Goal: Task Accomplishment & Management: Manage account settings

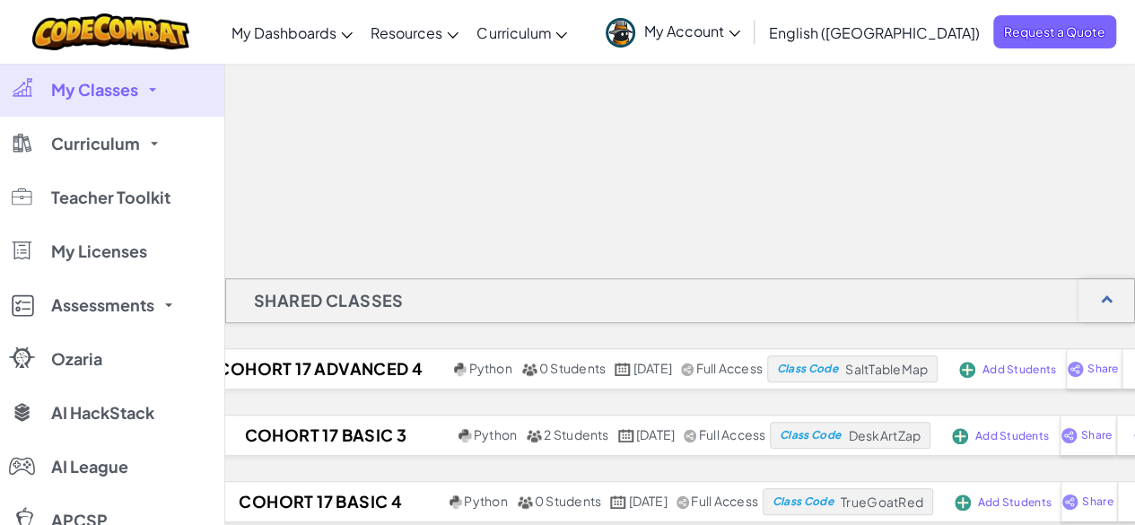
scroll to position [502, 0]
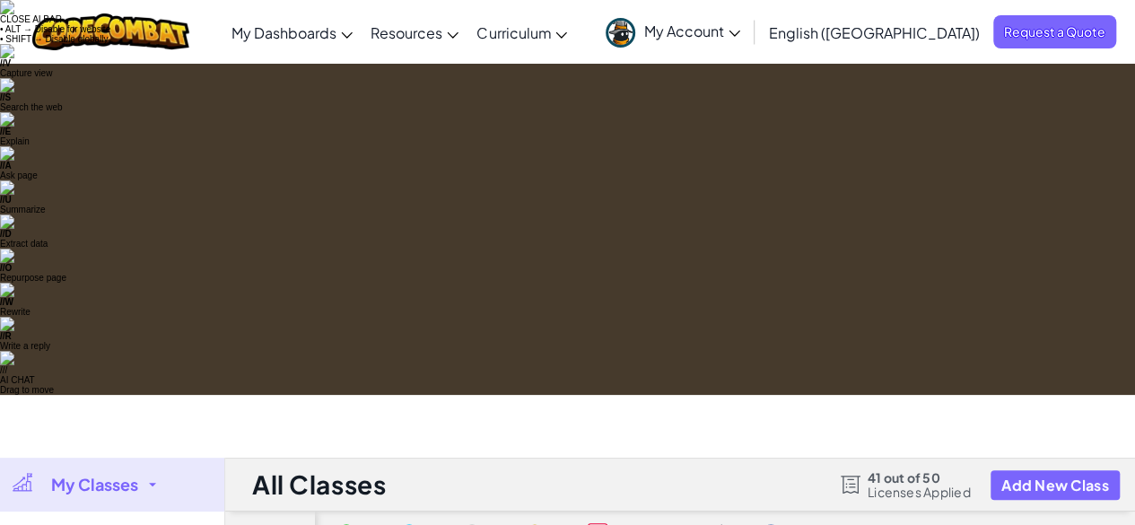
select select "560f1a9f22961295f9427742"
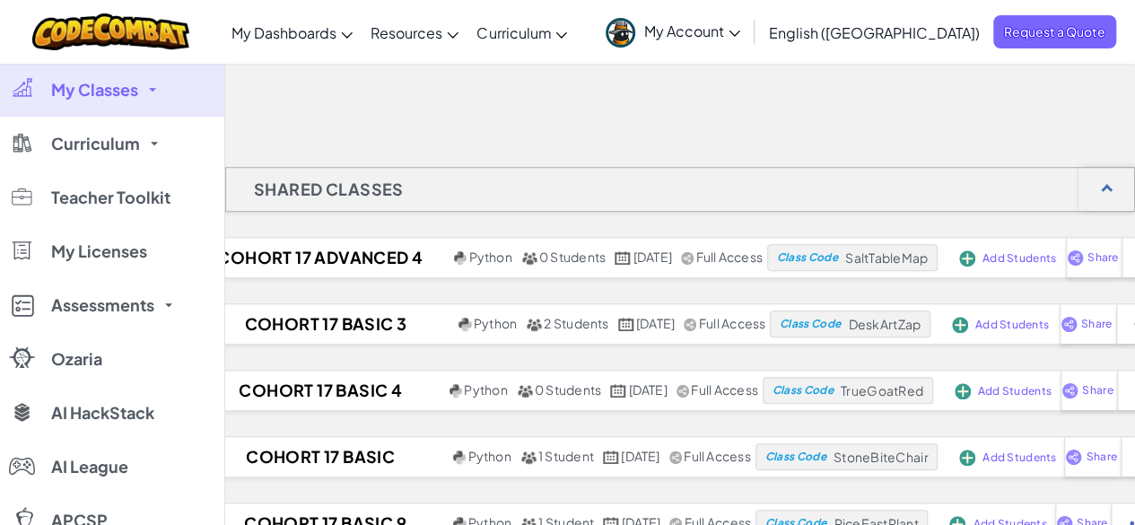
scroll to position [612, 0]
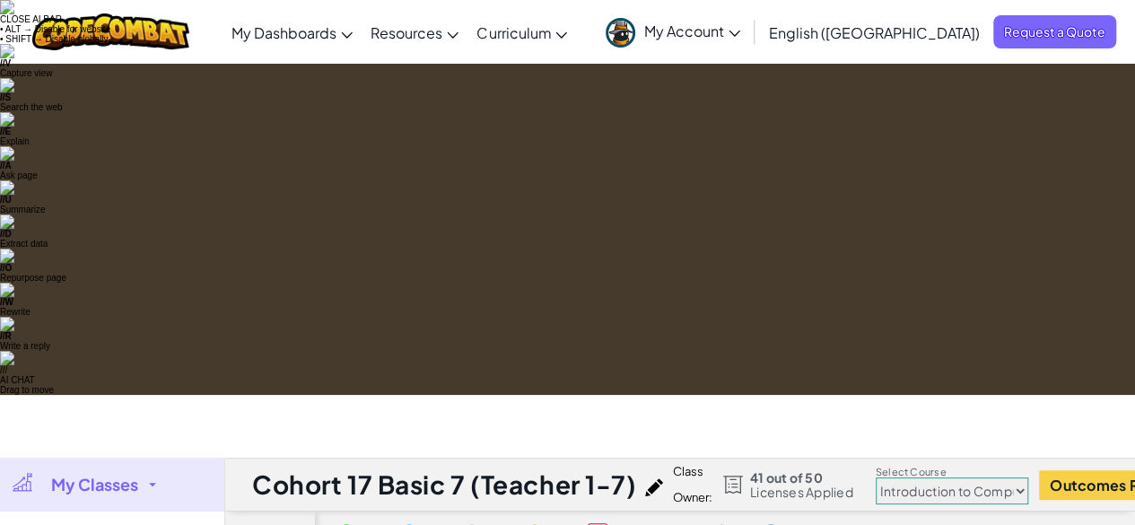
click at [1003, 477] on select "Junior Introduction to Computer Science Game Development 1 Web Development 1 Co…" at bounding box center [952, 490] width 153 height 27
select select "57b621e7ad86a6efb5737e64"
click at [878, 477] on select "Junior Introduction to Computer Science Game Development 1 Web Development 1 Co…" at bounding box center [952, 490] width 153 height 27
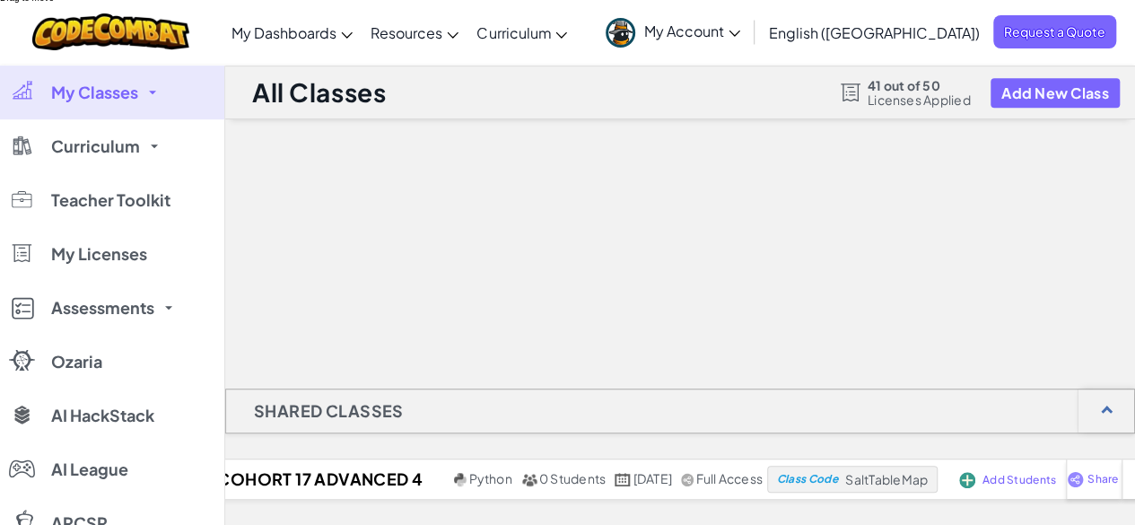
scroll to position [388, 0]
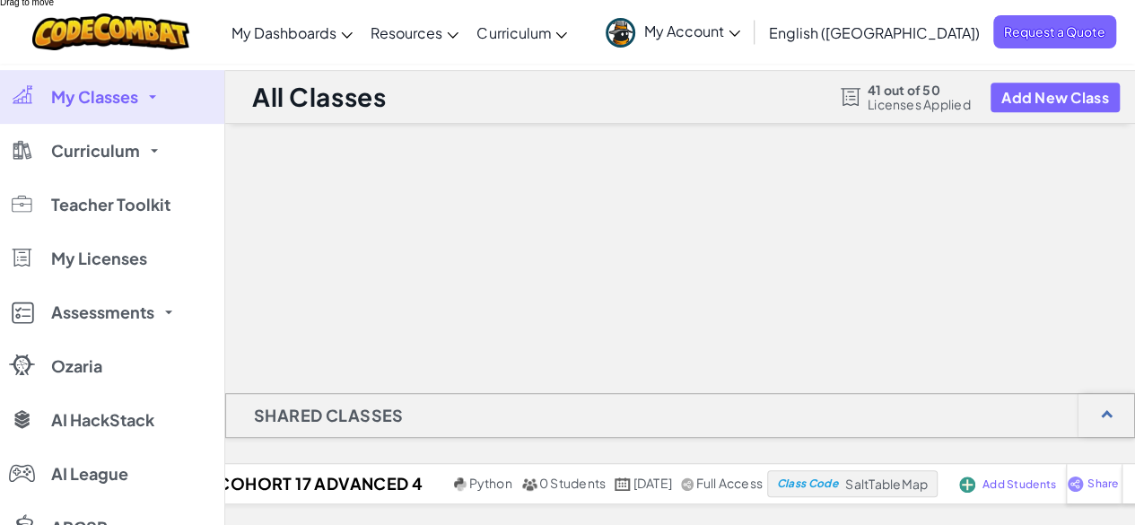
drag, startPoint x: 964, startPoint y: 424, endPoint x: 888, endPoint y: 425, distance: 75.4
copy span "PathMixLeaf"
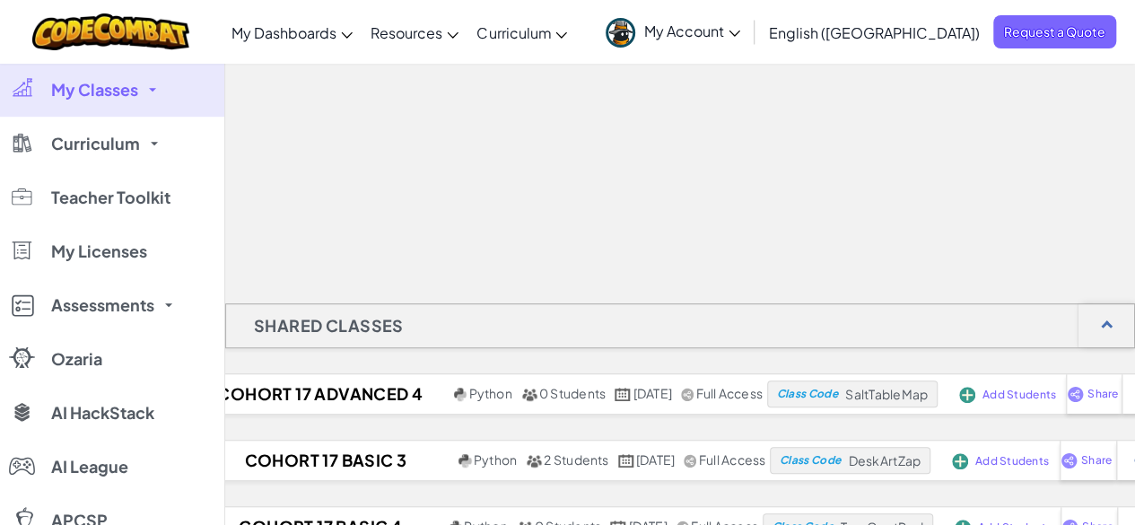
scroll to position [479, 0]
select select "57b621e7ad86a6efb5737e64"
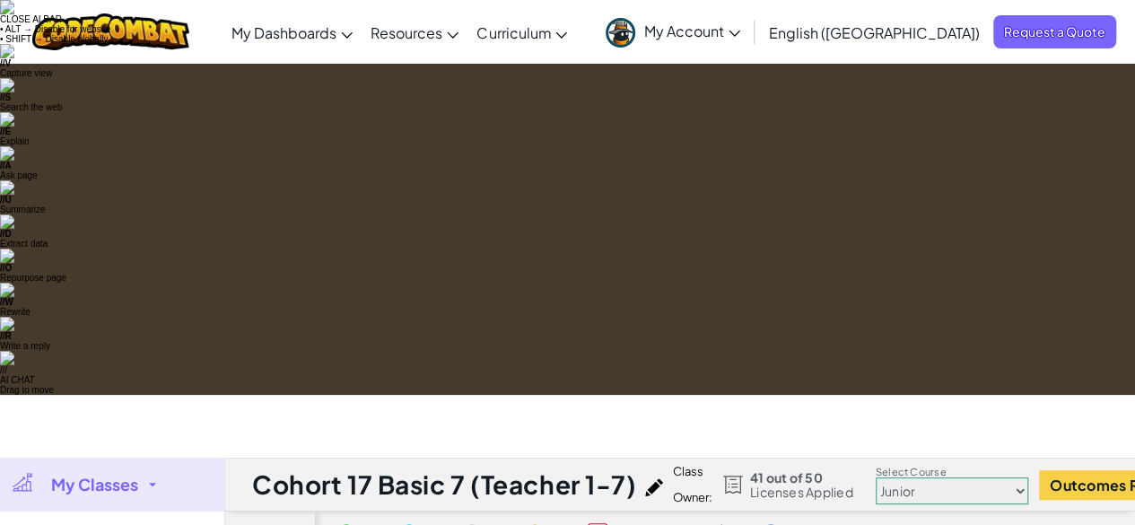
checkbox input "true"
click at [971, 477] on select "Junior Introduction to Computer Science Game Development 1 Web Development 1 Co…" at bounding box center [952, 490] width 153 height 27
click at [878, 477] on select "Junior Introduction to Computer Science Game Development 1 Web Development 1 Co…" at bounding box center [952, 490] width 153 height 27
click at [1022, 477] on select "Junior Introduction to Computer Science Game Development 1 Web Development 1 Co…" at bounding box center [952, 490] width 153 height 27
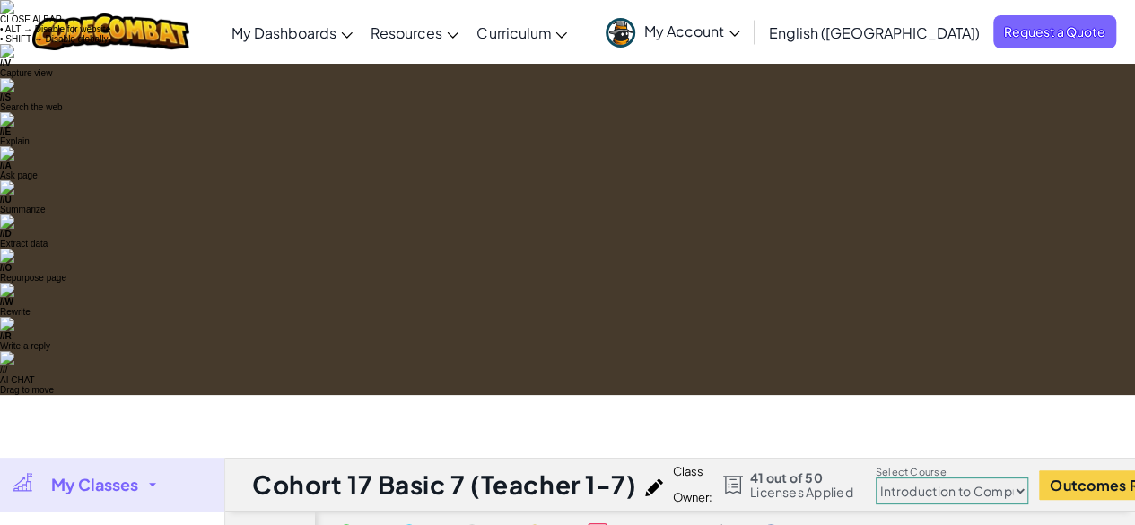
click at [878, 477] on select "Junior Introduction to Computer Science Game Development 1 Web Development 1 Co…" at bounding box center [952, 490] width 153 height 27
click at [1002, 477] on select "Junior Introduction to Computer Science Game Development 1 Web Development 1 Co…" at bounding box center [952, 490] width 153 height 27
select select "57b621e7ad86a6efb5737e64"
click at [878, 477] on select "Junior Introduction to Computer Science Game Development 1 Web Development 1 Co…" at bounding box center [952, 490] width 153 height 27
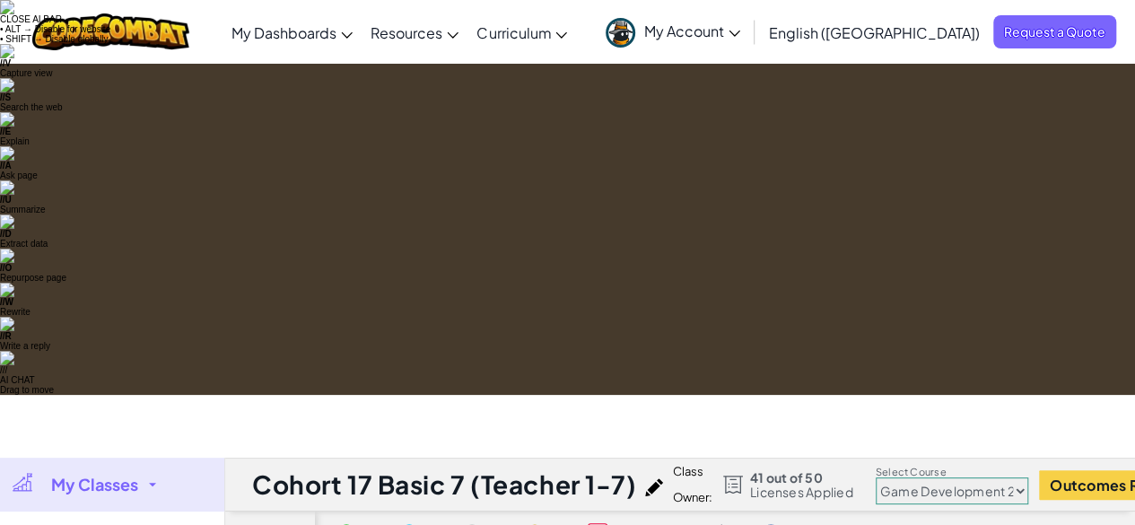
checkbox input "true"
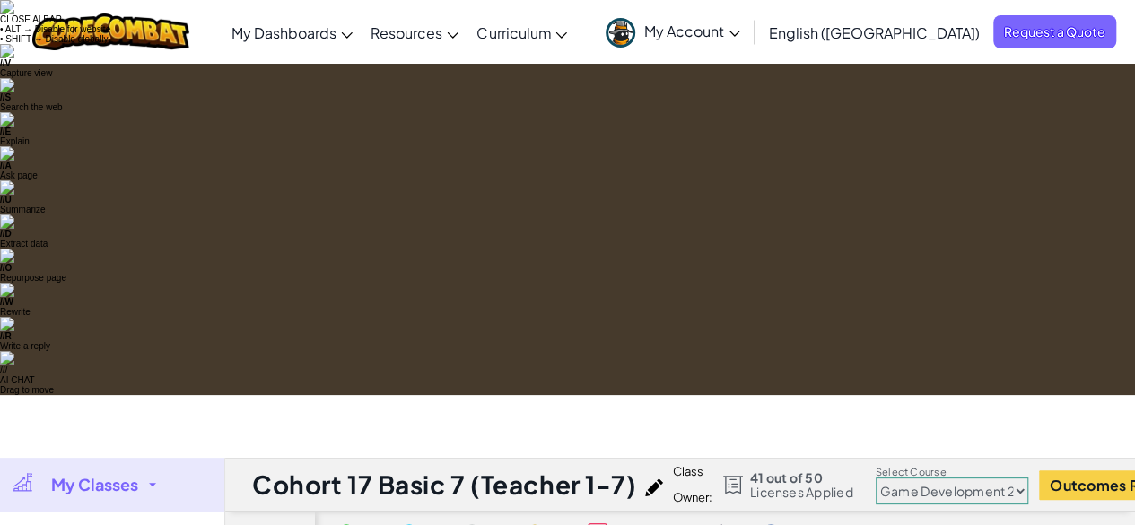
click at [973, 477] on select "Junior Introduction to Computer Science Game Development 1 Web Development 1 Co…" at bounding box center [952, 490] width 153 height 27
click at [878, 477] on select "Junior Introduction to Computer Science Game Development 1 Web Development 1 Co…" at bounding box center [952, 490] width 153 height 27
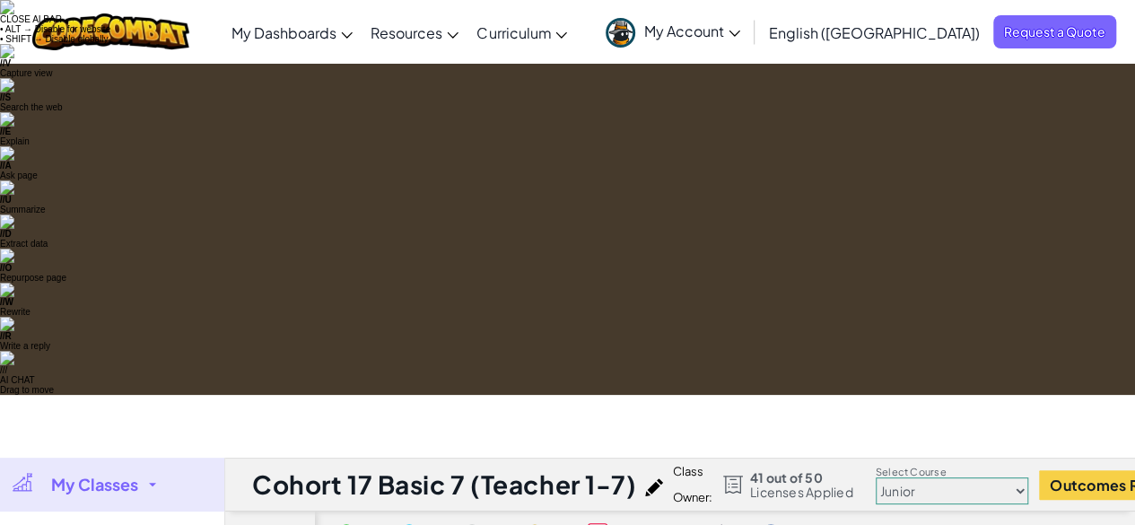
checkbox input "false"
click at [948, 477] on select "Junior Introduction to Computer Science Game Development 1 Web Development 1 Co…" at bounding box center [952, 490] width 153 height 27
select select "560f1a9f22961295f9427742"
click at [878, 477] on select "Junior Introduction to Computer Science Game Development 1 Web Development 1 Co…" at bounding box center [952, 490] width 153 height 27
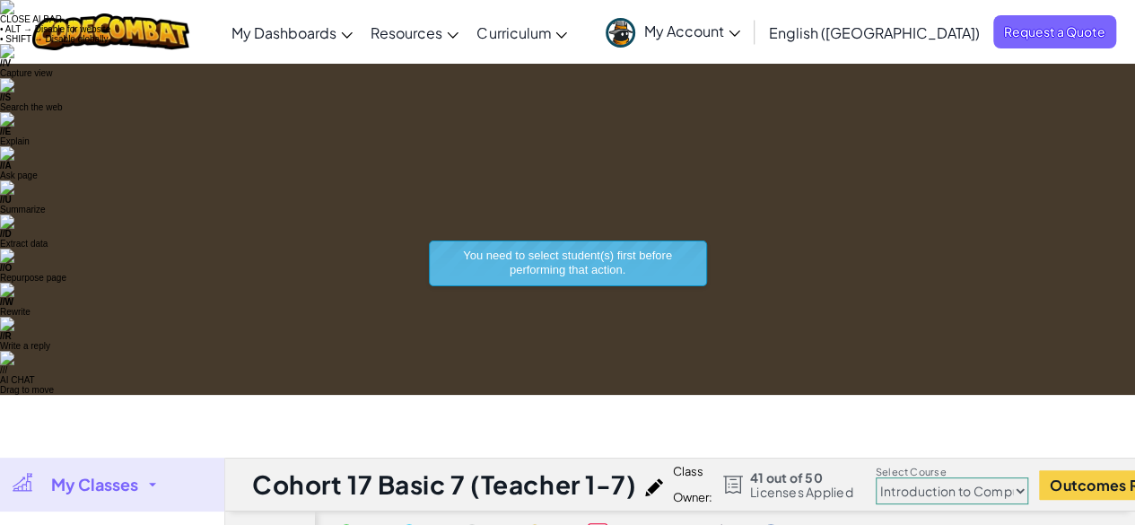
checkbox input "true"
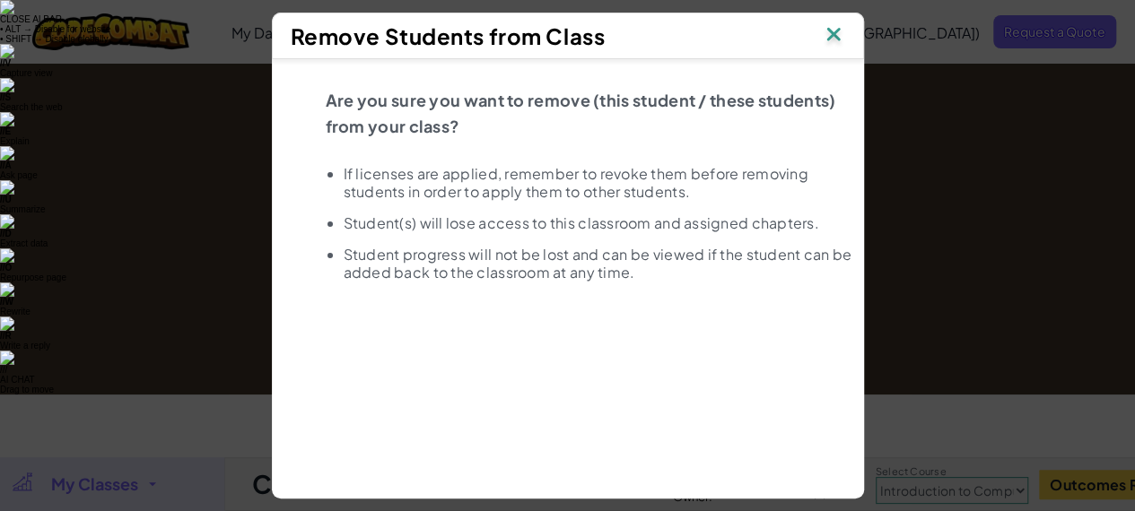
click at [842, 40] on img at bounding box center [833, 35] width 23 height 27
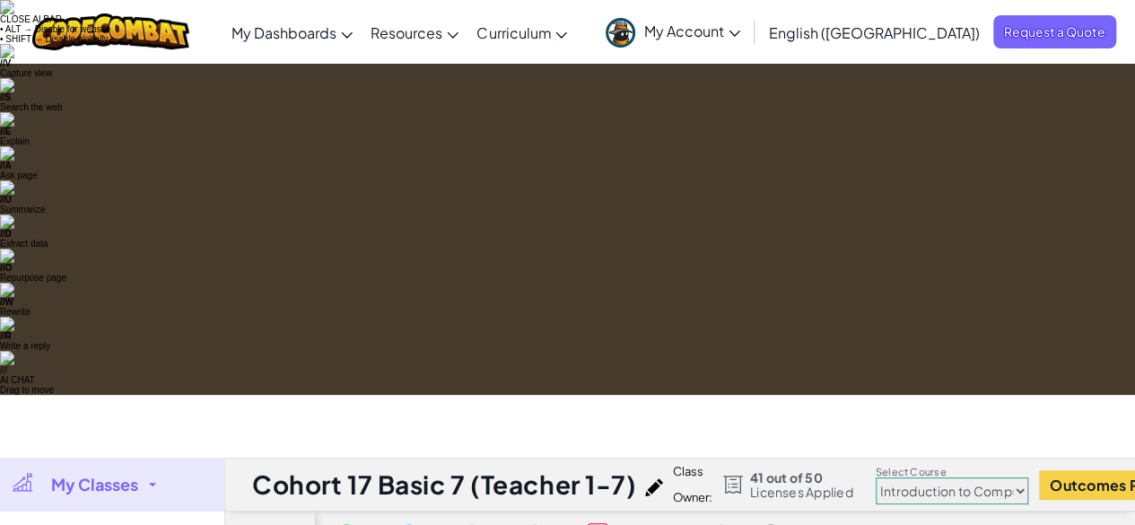
click at [966, 477] on select "Junior Introduction to Computer Science Game Development 1 Web Development 1 Co…" at bounding box center [952, 490] width 153 height 27
select select "57b621e7ad86a6efb5737e64"
click at [878, 477] on select "Junior Introduction to Computer Science Game Development 1 Web Development 1 Co…" at bounding box center [952, 490] width 153 height 27
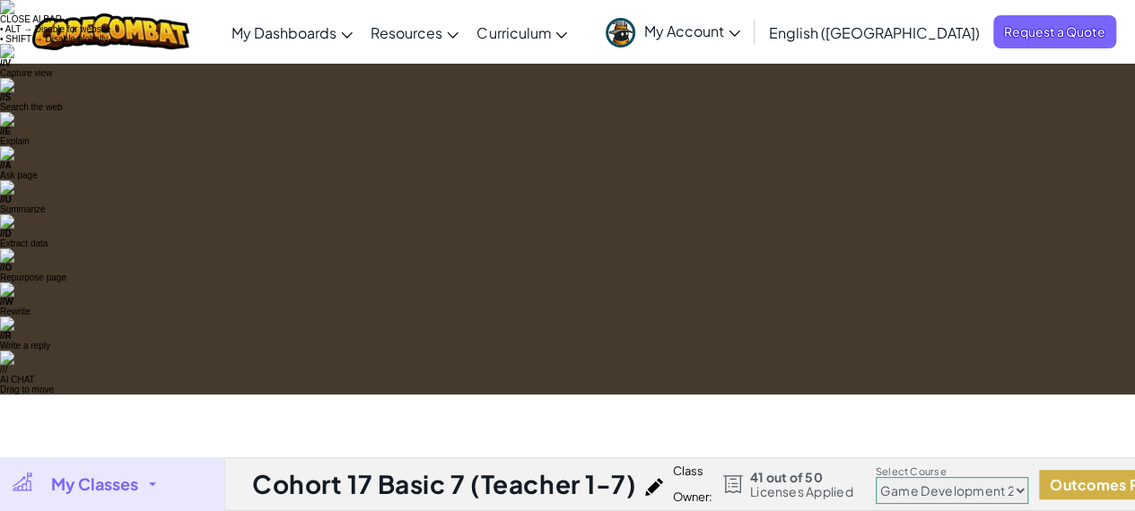
click at [1079, 470] on button "Outcomes Report" at bounding box center [1115, 485] width 152 height 30
checkbox input "false"
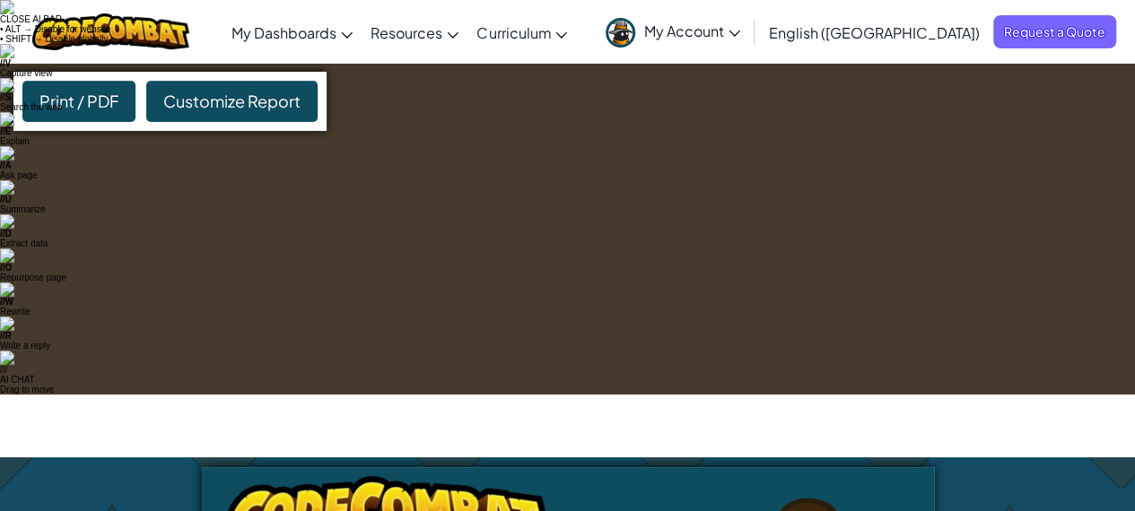
select select "57b621e7ad86a6efb5737e64"
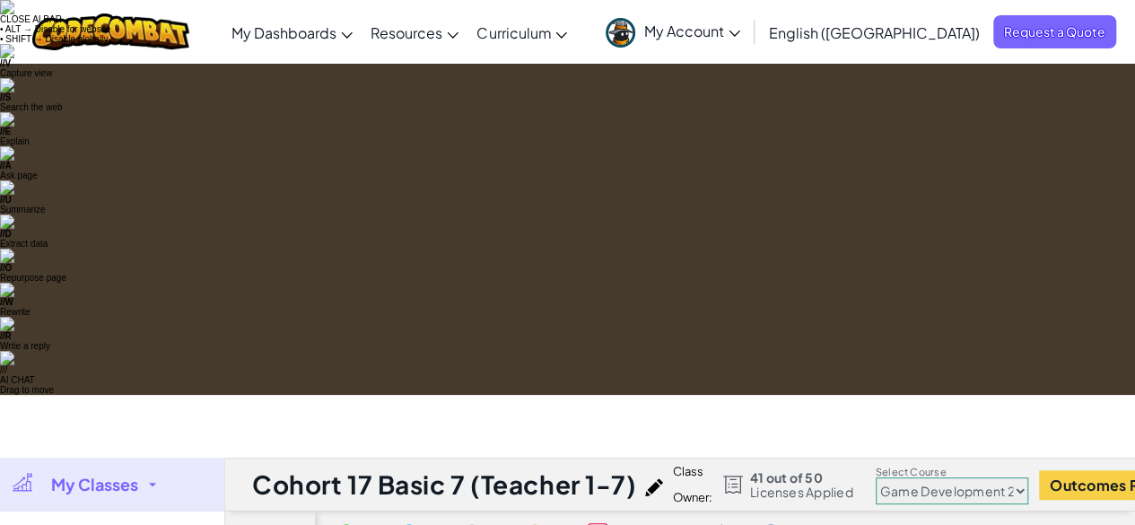
checkbox input "true"
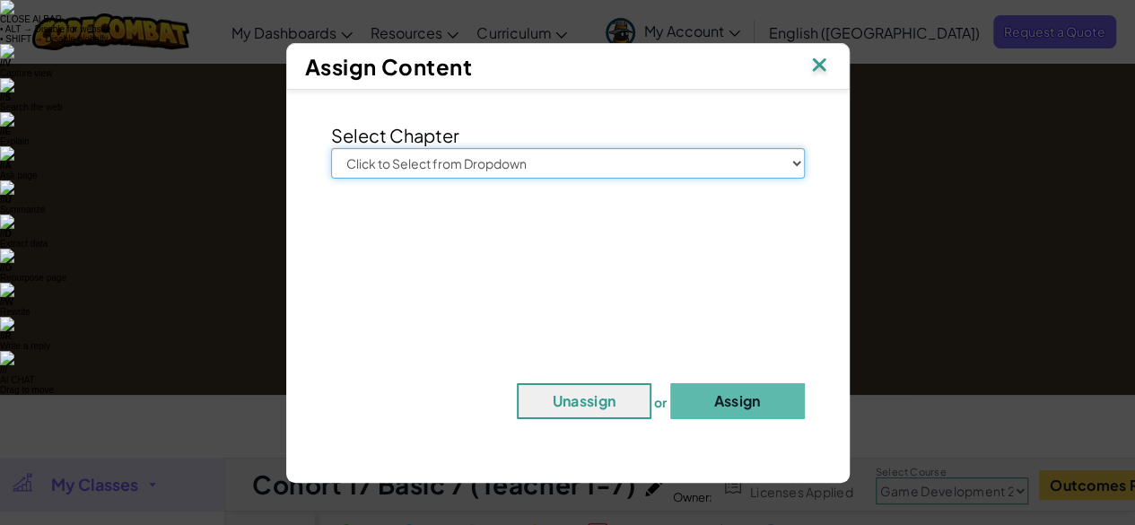
click at [601, 167] on select "Click to Select from Dropdown Junior Introduction to Computer Science Game Deve…" at bounding box center [568, 163] width 474 height 31
select select "Game Development 2"
click at [331, 148] on select "Click to Select from Dropdown Junior Introduction to Computer Science Game Deve…" at bounding box center [568, 163] width 474 height 31
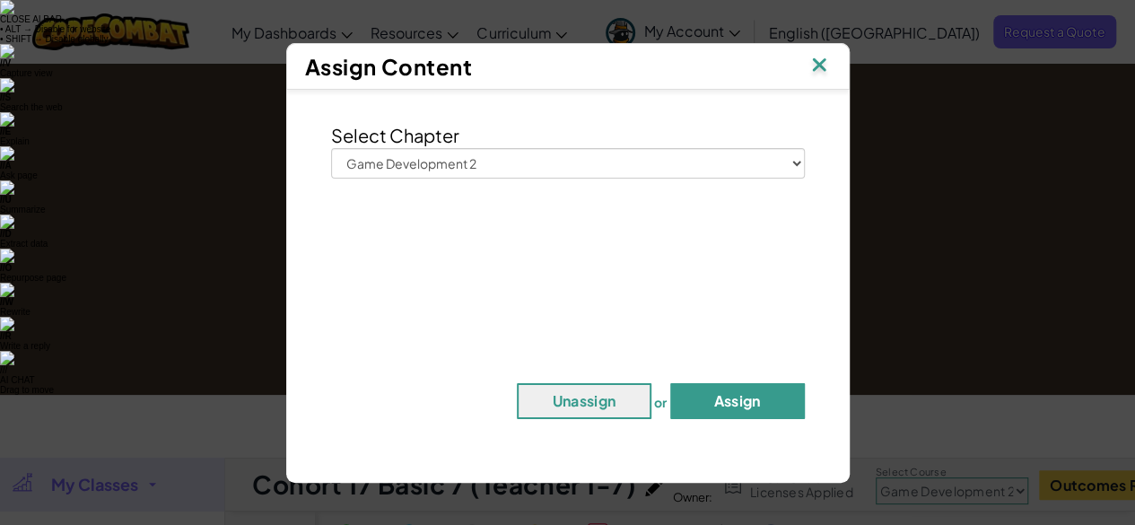
click at [739, 410] on button "Assign" at bounding box center [737, 401] width 135 height 36
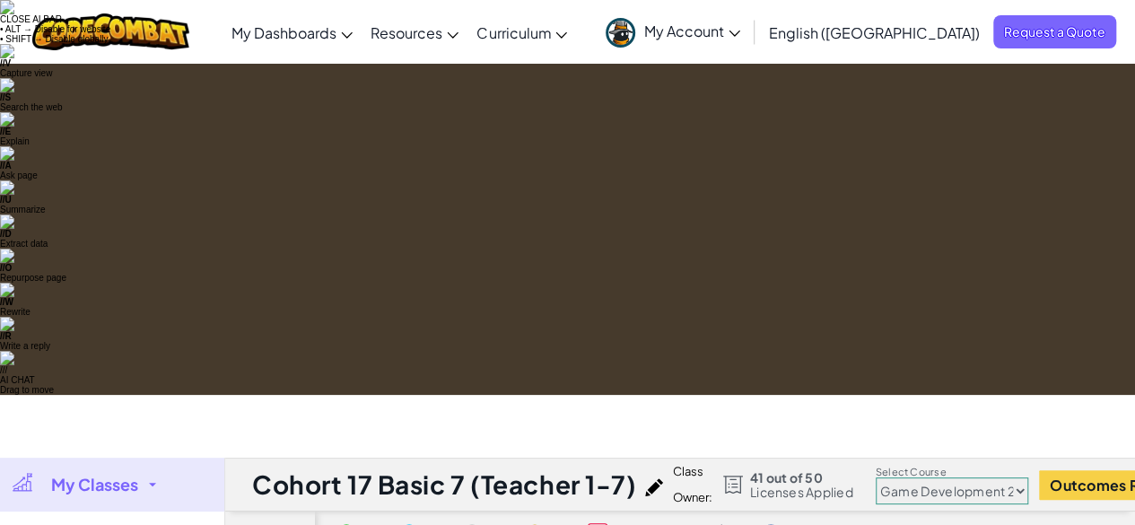
click at [940, 477] on select "Junior Introduction to Computer Science Game Development 1 Web Development 1 Co…" at bounding box center [952, 490] width 153 height 27
select select "560f1a9f22961295f9427742"
click at [878, 477] on select "Junior Introduction to Computer Science Game Development 1 Web Development 1 Co…" at bounding box center [952, 490] width 153 height 27
